Goal: Communication & Community: Participate in discussion

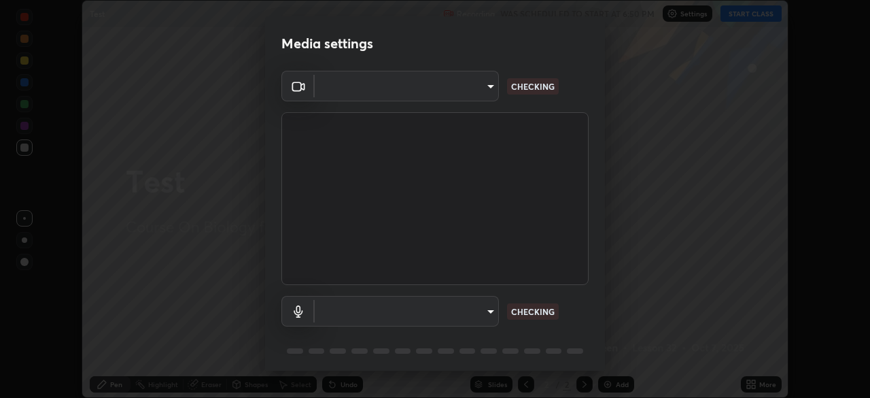
scroll to position [48, 0]
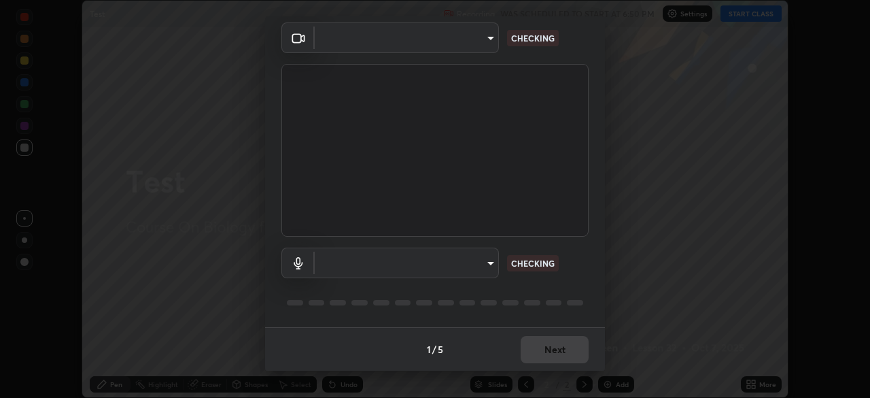
type input "39f420a8f8d33af7ad545f4bd8c914354ee6fe31ce268cb5502dc7cf40be593a"
click at [484, 268] on body "Erase all Test Recording WAS SCHEDULED TO START AT 6:50 PM Settings START CLASS…" at bounding box center [435, 199] width 870 height 398
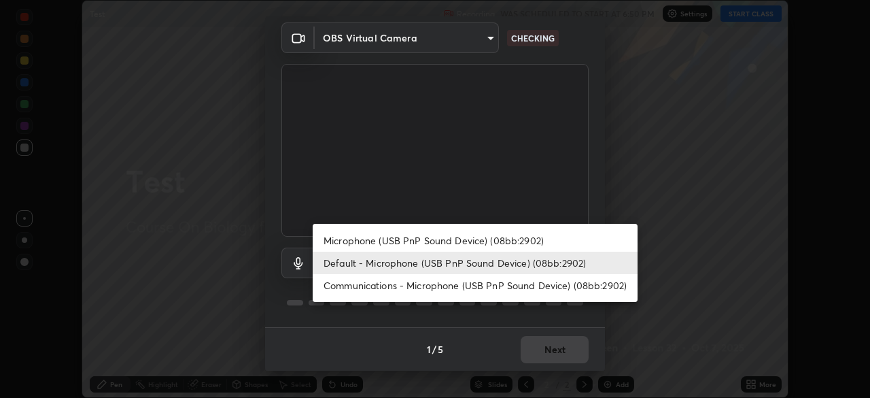
click at [611, 188] on div at bounding box center [435, 199] width 870 height 398
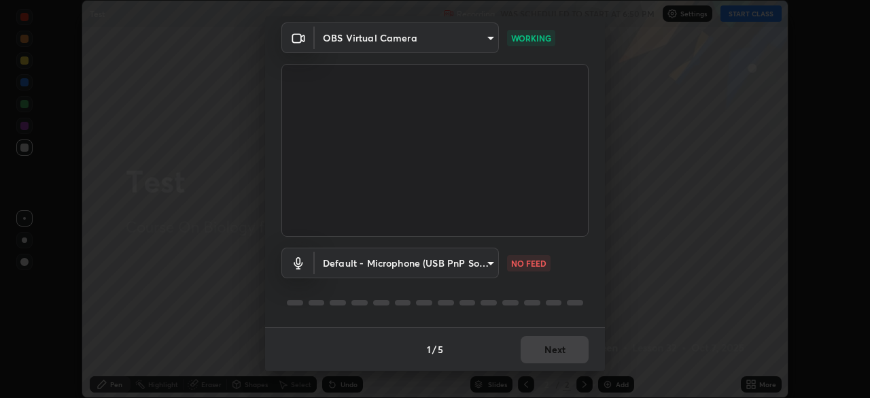
click at [417, 271] on body "Erase all Test Recording WAS SCHEDULED TO START AT 6:50 PM Settings START CLASS…" at bounding box center [435, 199] width 870 height 398
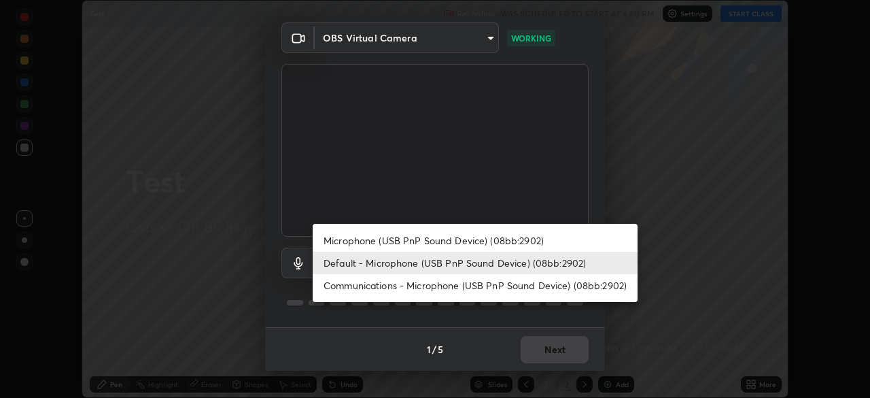
click at [394, 240] on li "Microphone (USB PnP Sound Device) (08bb:2902)" at bounding box center [475, 240] width 325 height 22
type input "067f134596f216b94072121ba411216521c83db0dfd14448f82054ba583840c8"
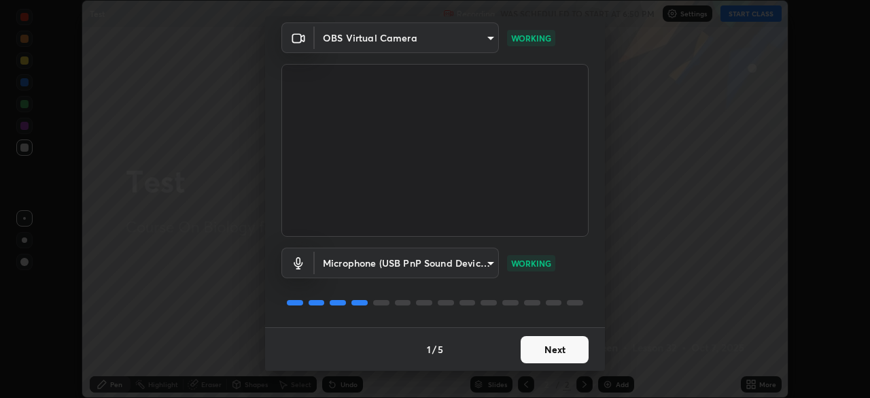
click at [537, 353] on button "Next" at bounding box center [555, 349] width 68 height 27
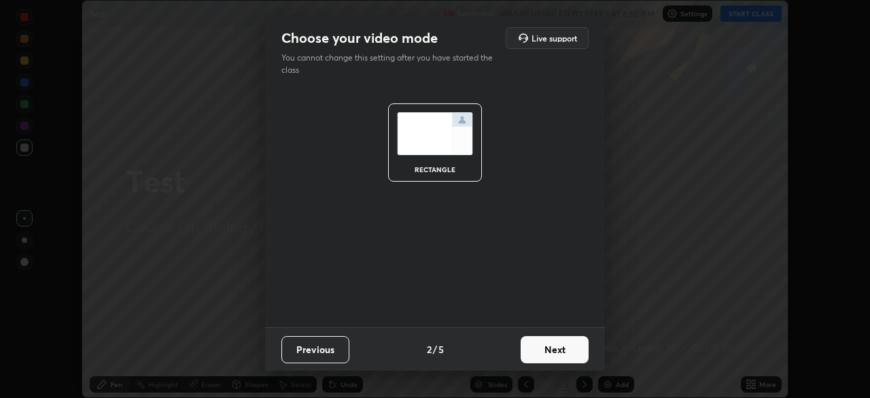
scroll to position [0, 0]
click at [542, 346] on button "Next" at bounding box center [555, 349] width 68 height 27
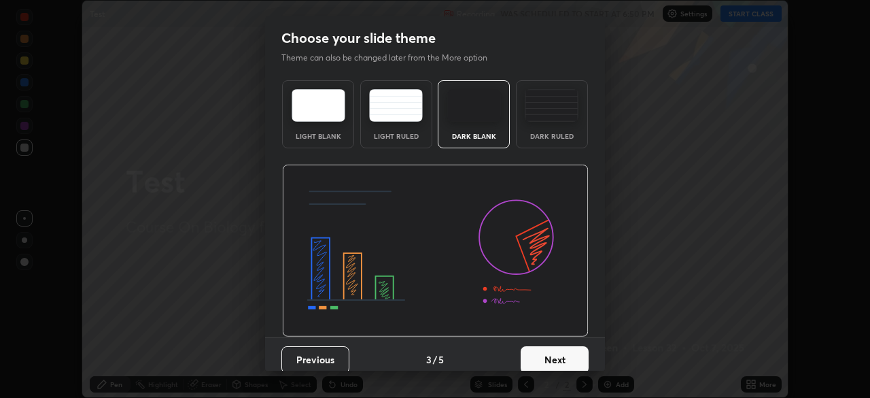
click at [548, 352] on button "Next" at bounding box center [555, 359] width 68 height 27
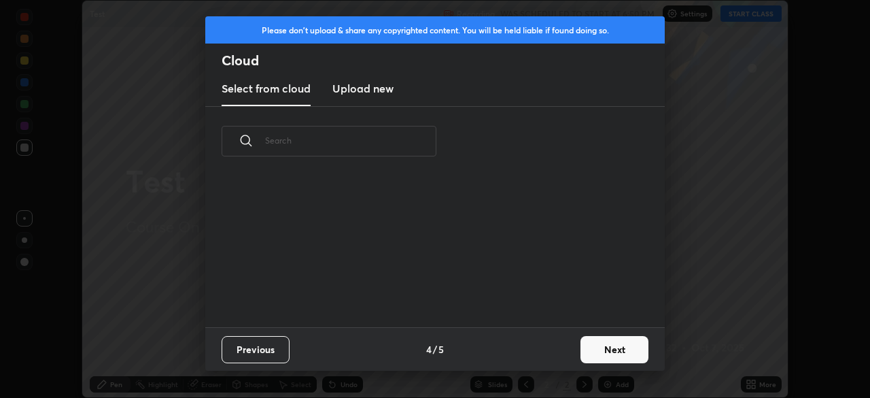
scroll to position [151, 436]
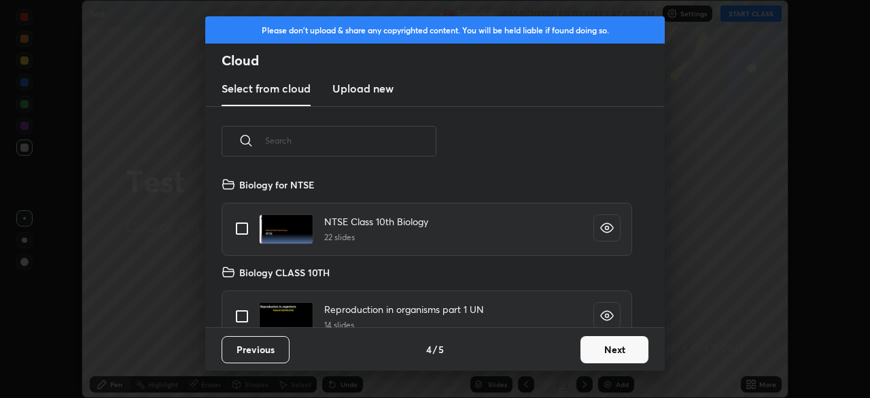
click at [598, 351] on button "Next" at bounding box center [614, 349] width 68 height 27
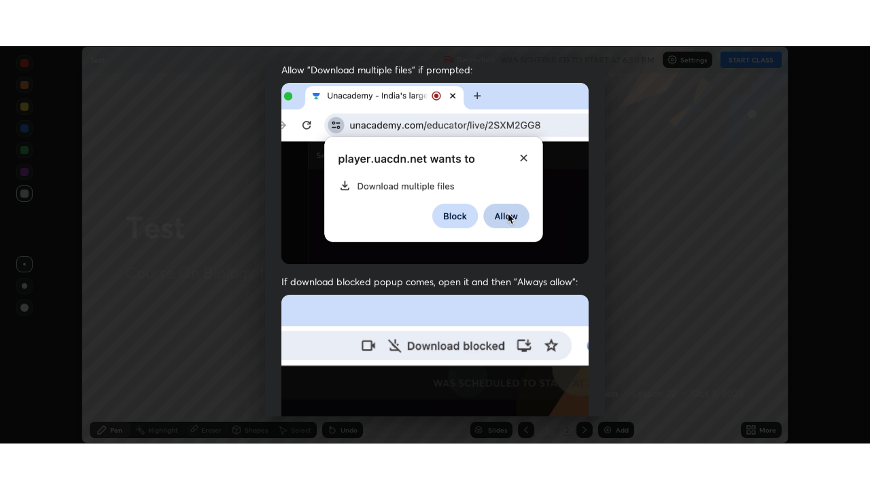
scroll to position [326, 0]
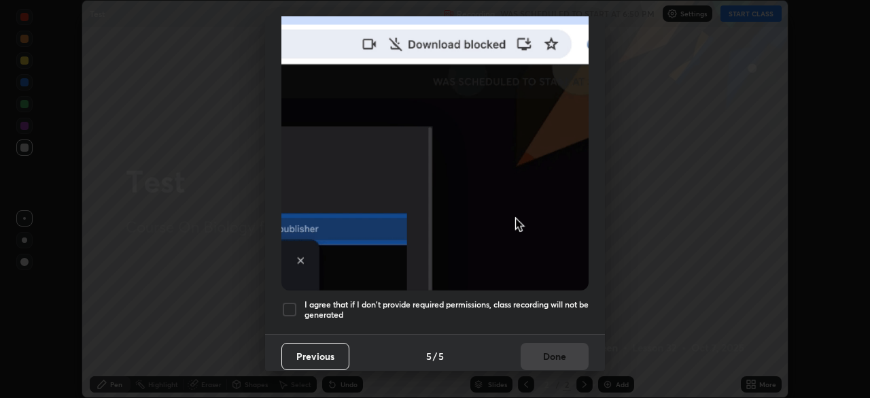
click at [298, 301] on div "I agree that if I don't provide required permissions, class recording will not …" at bounding box center [434, 309] width 307 height 16
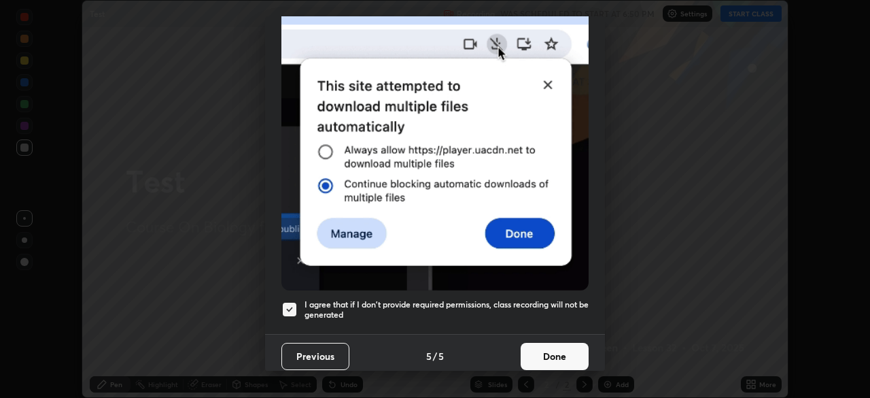
click at [535, 349] on button "Done" at bounding box center [555, 356] width 68 height 27
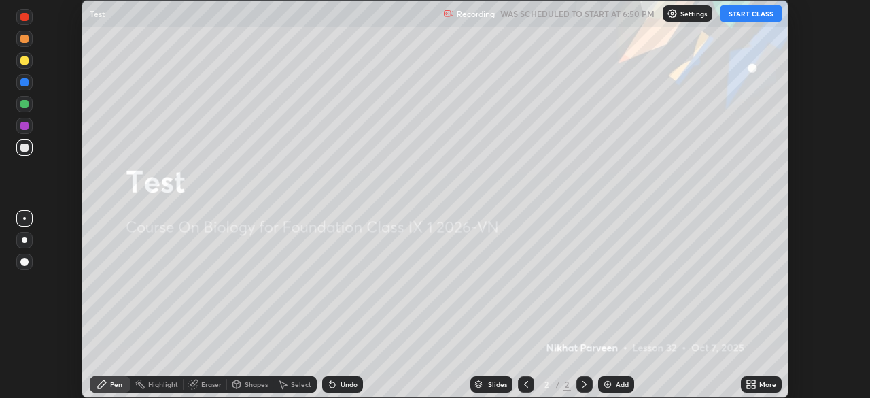
click at [742, 14] on button "START CLASS" at bounding box center [750, 13] width 61 height 16
click at [754, 378] on div "More" at bounding box center [761, 384] width 41 height 16
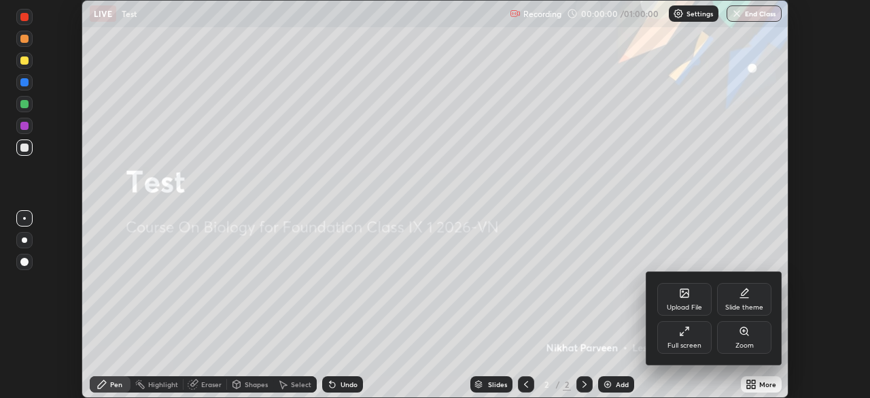
click at [682, 333] on icon at bounding box center [681, 333] width 3 height 3
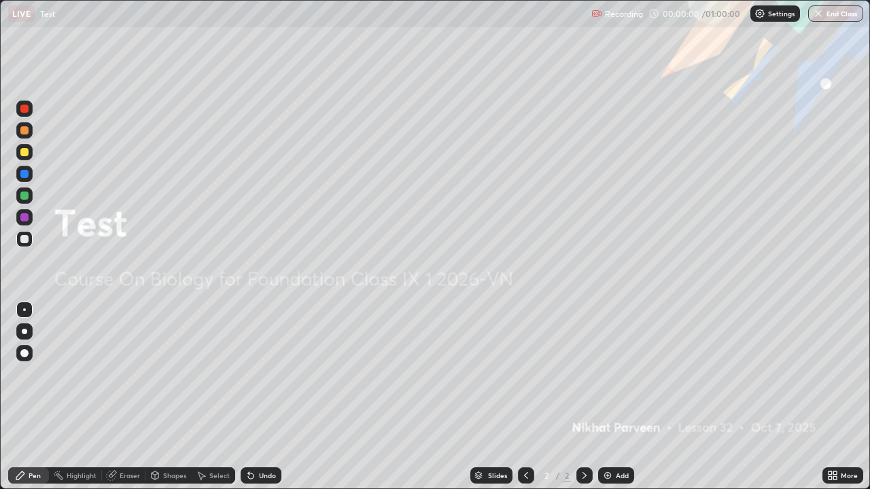
scroll to position [489, 870]
click at [610, 397] on img at bounding box center [607, 475] width 11 height 11
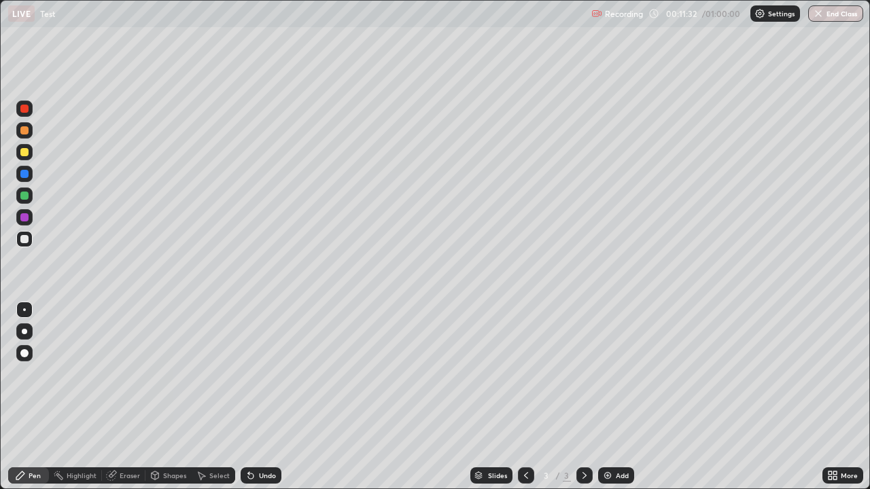
click at [25, 153] on div at bounding box center [24, 152] width 8 height 8
click at [269, 397] on div "Undo" at bounding box center [267, 475] width 17 height 7
click at [264, 397] on div "Undo" at bounding box center [267, 475] width 17 height 7
click at [26, 243] on div at bounding box center [24, 239] width 8 height 8
click at [24, 154] on div at bounding box center [24, 152] width 8 height 8
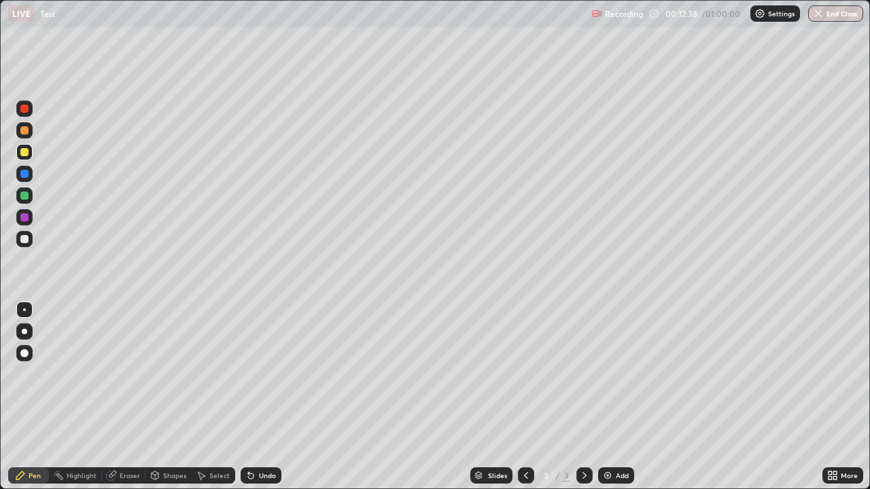
click at [28, 241] on div at bounding box center [24, 239] width 8 height 8
click at [24, 157] on div at bounding box center [24, 152] width 16 height 16
click at [27, 241] on div at bounding box center [24, 239] width 8 height 8
click at [25, 152] on div at bounding box center [24, 152] width 8 height 8
click at [26, 244] on div at bounding box center [24, 239] width 16 height 16
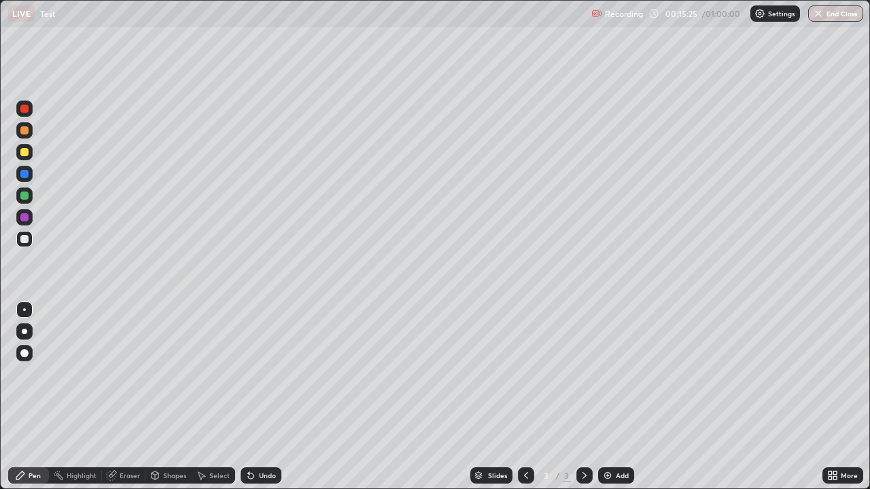
click at [24, 156] on div at bounding box center [24, 152] width 8 height 8
click at [26, 216] on div at bounding box center [24, 217] width 8 height 8
click at [264, 397] on div "Undo" at bounding box center [267, 475] width 17 height 7
click at [268, 397] on div "Undo" at bounding box center [267, 475] width 17 height 7
click at [266, 397] on div "Undo" at bounding box center [267, 475] width 17 height 7
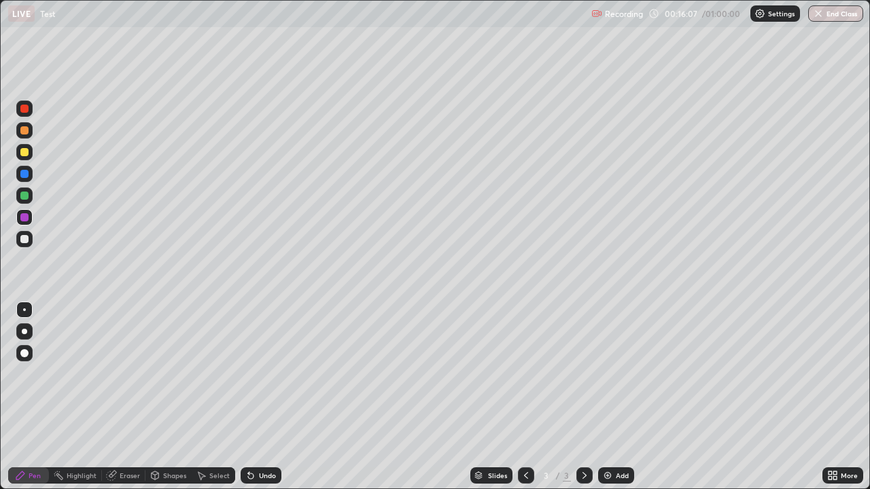
click at [269, 397] on div "Undo" at bounding box center [267, 475] width 17 height 7
click at [259, 397] on div "Undo" at bounding box center [267, 475] width 17 height 7
click at [265, 397] on div "Undo" at bounding box center [267, 475] width 17 height 7
